Goal: Check status: Check status

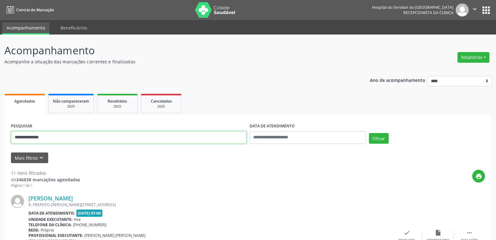
drag, startPoint x: 59, startPoint y: 134, endPoint x: 0, endPoint y: 133, distance: 58.6
type input "**********"
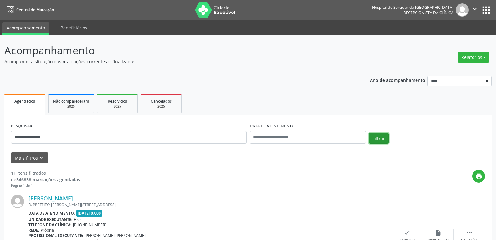
click at [381, 138] on button "Filtrar" at bounding box center [379, 138] width 20 height 11
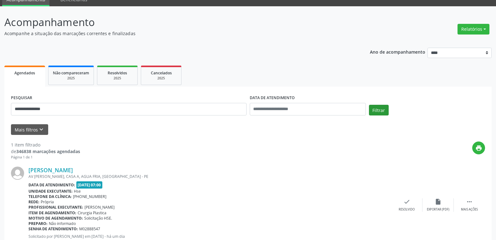
scroll to position [49, 0]
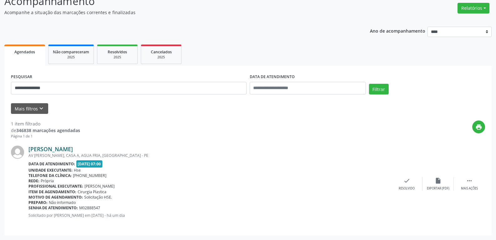
click at [73, 147] on link "[PERSON_NAME]" at bounding box center [50, 148] width 44 height 7
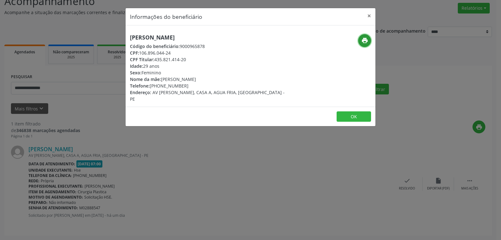
click at [363, 39] on icon "print" at bounding box center [364, 40] width 7 height 7
drag, startPoint x: 155, startPoint y: 59, endPoint x: 198, endPoint y: 62, distance: 43.0
click at [198, 62] on div "CPF Titular: 435.821.414-20" at bounding box center [209, 59] width 158 height 7
copy div "435.821.414-20"
drag, startPoint x: 160, startPoint y: 86, endPoint x: 190, endPoint y: 85, distance: 30.7
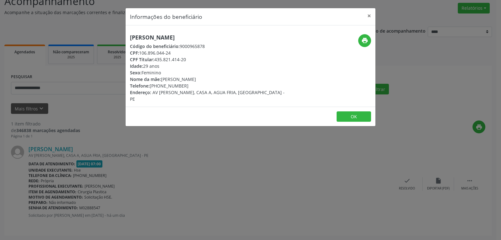
click at [190, 85] on div "Telefone: [PHONE_NUMBER]" at bounding box center [209, 85] width 158 height 7
copy div "98754-4370"
click at [368, 16] on button "×" at bounding box center [369, 15] width 13 height 15
